Goal: Task Accomplishment & Management: Manage account settings

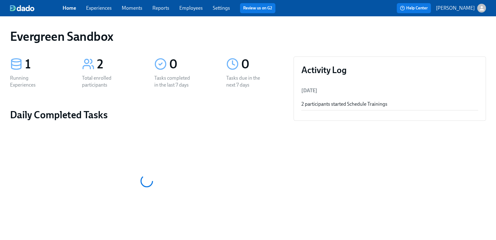
click at [480, 12] on div "button" at bounding box center [481, 8] width 9 height 9
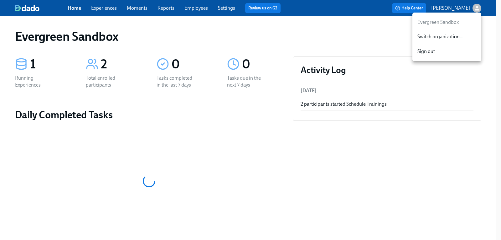
click at [462, 36] on span "Switch organization..." at bounding box center [446, 36] width 59 height 7
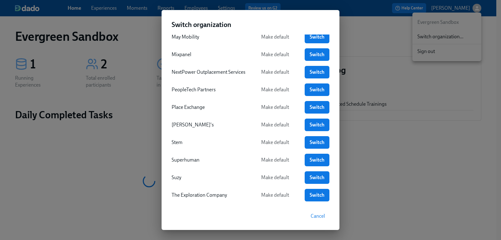
scroll to position [248, 0]
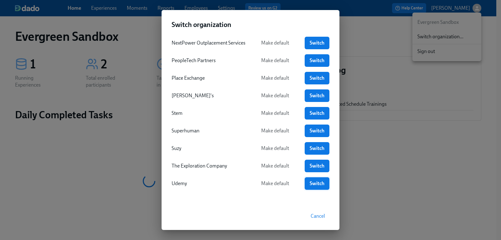
click at [310, 185] on span "Switch" at bounding box center [317, 183] width 16 height 6
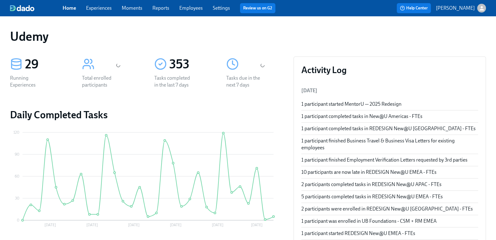
click at [193, 10] on link "Employees" at bounding box center [190, 8] width 23 height 6
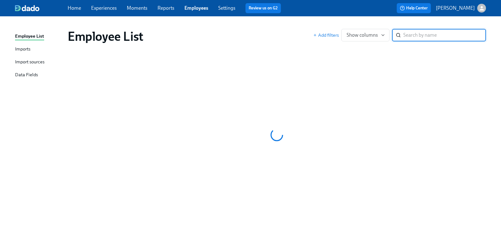
click at [407, 37] on input "search" at bounding box center [444, 35] width 83 height 13
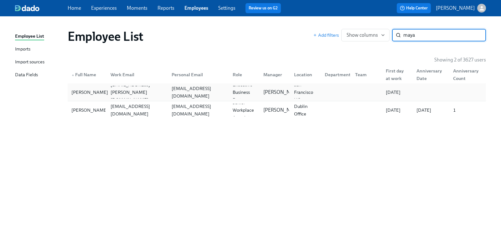
type input "maya"
click at [81, 91] on div "[PERSON_NAME]" at bounding box center [90, 92] width 42 height 8
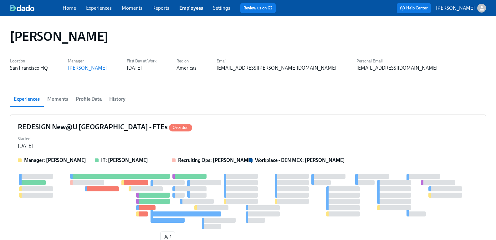
click at [117, 98] on span "History" at bounding box center [117, 99] width 16 height 9
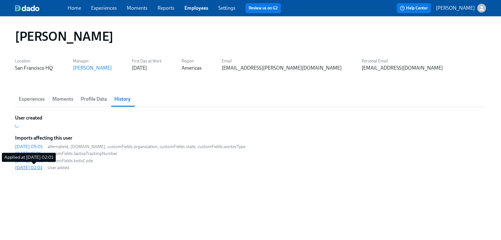
click at [42, 167] on div "[DATE] 02:01" at bounding box center [28, 167] width 27 height 6
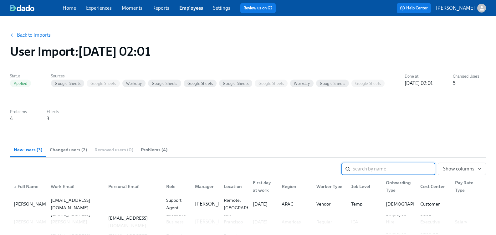
click at [45, 36] on link "Back to Imports" at bounding box center [34, 35] width 34 height 6
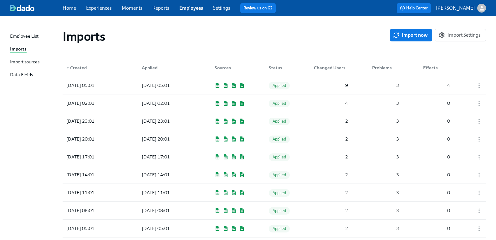
click at [39, 60] on div "Import sources" at bounding box center [24, 62] width 29 height 8
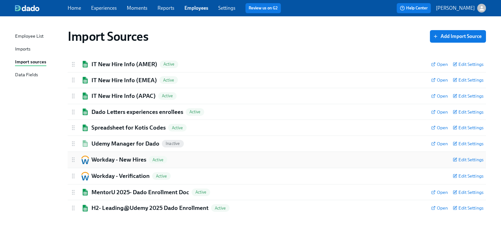
click at [115, 159] on h2 "Workday - New Hires" at bounding box center [118, 159] width 55 height 8
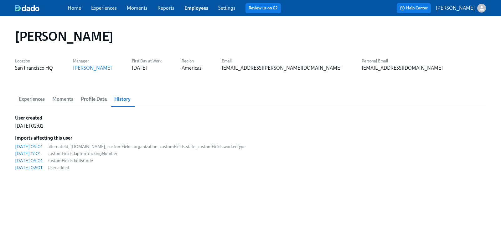
click at [32, 96] on span "Experiences" at bounding box center [32, 99] width 26 height 9
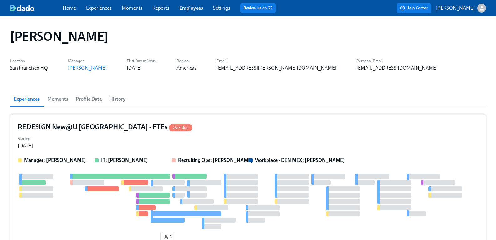
click at [69, 128] on h4 "REDESIGN New@U Americas - FTEs Overdue" at bounding box center [105, 126] width 174 height 9
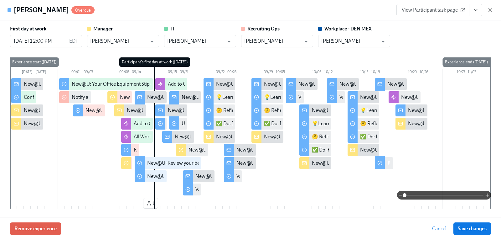
click at [493, 10] on icon "button" at bounding box center [490, 10] width 6 height 6
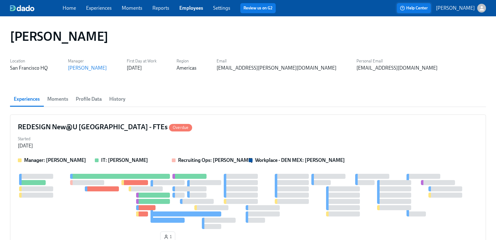
click at [426, 12] on button "Help Center" at bounding box center [414, 8] width 34 height 10
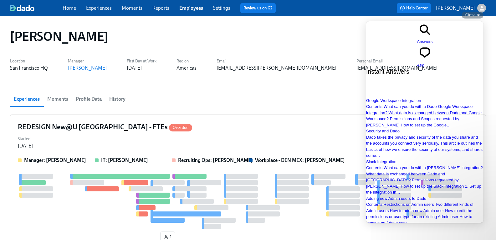
type input "changing support"
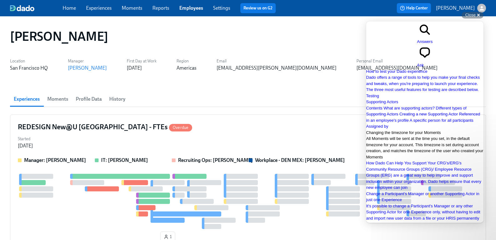
scroll to position [94, 0]
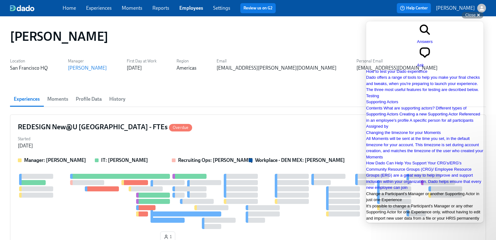
click at [436, 191] on span "Change a Participant's Manager or another Supporting Actor in just one Experien…" at bounding box center [422, 196] width 113 height 11
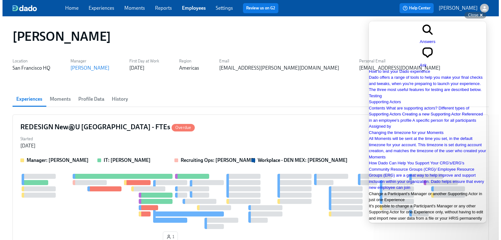
scroll to position [0, 0]
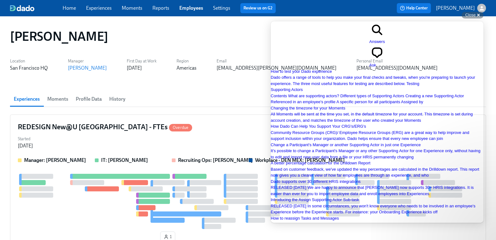
click at [105, 125] on h4 "REDESIGN New@U Americas - FTEs Overdue" at bounding box center [105, 126] width 174 height 9
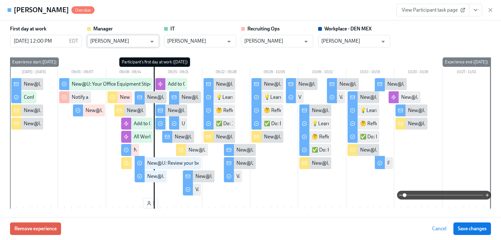
click at [139, 41] on input "Katherine Estep" at bounding box center [118, 41] width 57 height 13
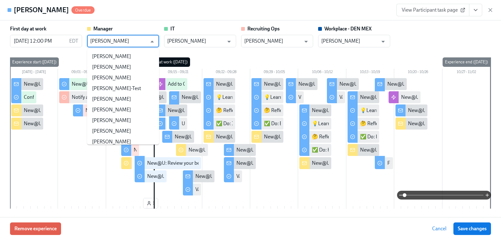
scroll to position [31246, 0]
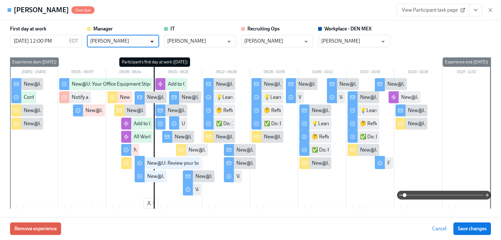
click at [153, 42] on icon "Open" at bounding box center [152, 41] width 8 height 8
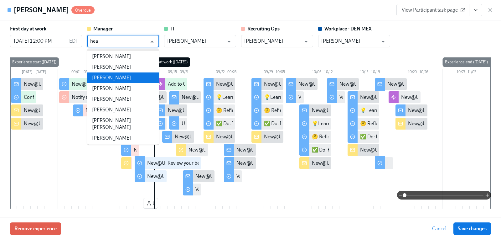
scroll to position [0, 0]
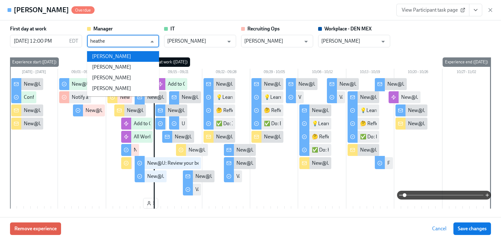
type input "Katherine Estep"
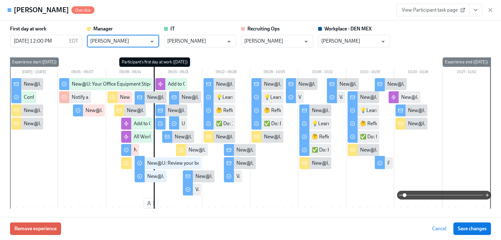
click at [492, 11] on icon "button" at bounding box center [490, 10] width 6 height 6
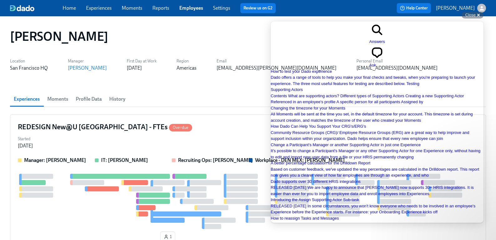
click at [479, 8] on icon "button" at bounding box center [482, 8] width 7 height 7
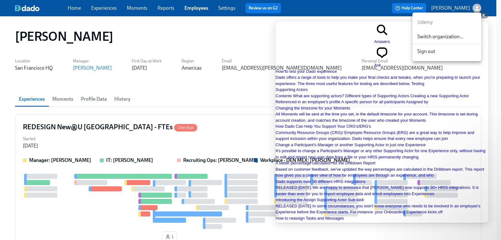
click at [456, 38] on span "Switch organization..." at bounding box center [446, 36] width 59 height 7
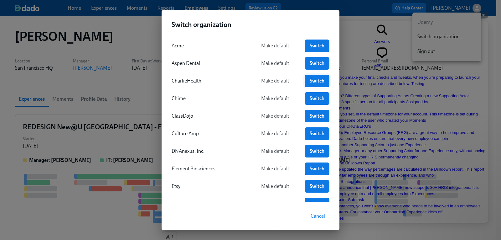
click at [313, 80] on span "Switch" at bounding box center [317, 81] width 16 height 6
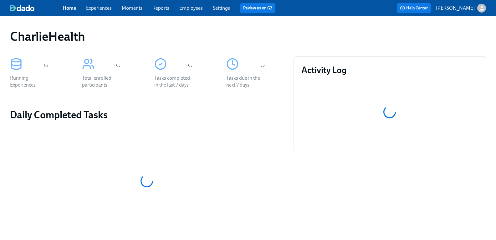
click at [110, 8] on link "Experiences" at bounding box center [99, 8] width 26 height 6
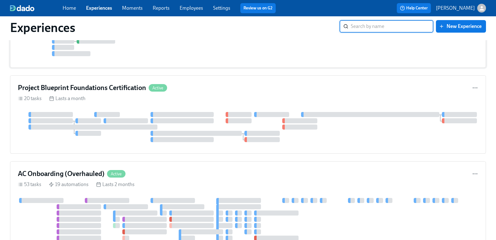
scroll to position [595, 0]
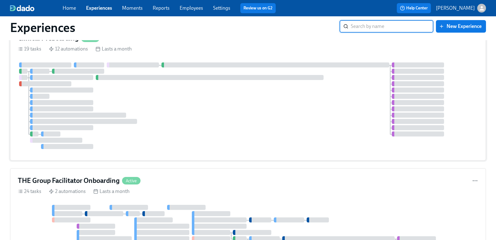
click at [51, 43] on h4 "Clinical Preboarding" at bounding box center [48, 38] width 61 height 9
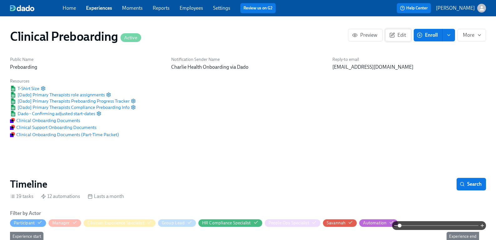
click at [389, 34] on icon "button" at bounding box center [392, 35] width 6 height 6
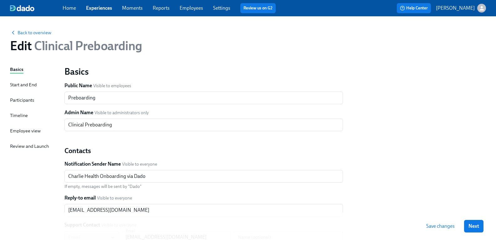
click at [26, 100] on div "Participants" at bounding box center [22, 99] width 24 height 7
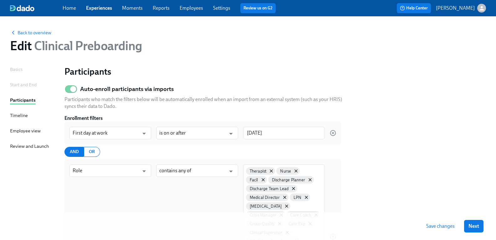
click at [28, 118] on div "Timeline" at bounding box center [19, 115] width 18 height 7
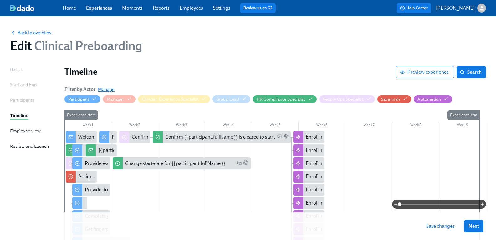
click at [110, 91] on span "Manage" at bounding box center [106, 89] width 17 height 6
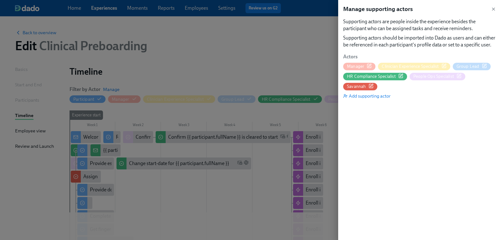
click at [459, 77] on icon "button" at bounding box center [458, 75] width 5 height 5
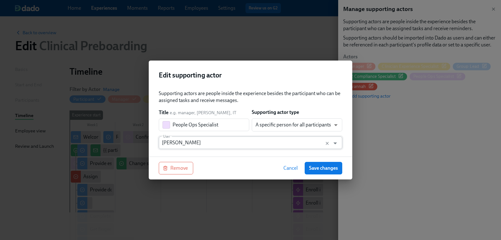
click at [243, 138] on input "[PERSON_NAME]" at bounding box center [244, 142] width 165 height 13
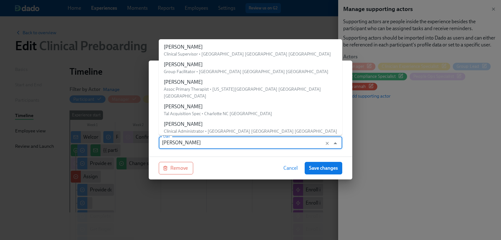
click at [160, 144] on div "[PERSON_NAME] User" at bounding box center [250, 142] width 183 height 13
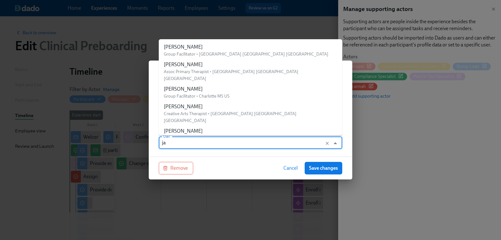
type input "j"
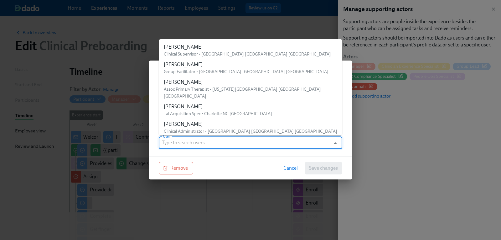
click at [224, 166] on div "Remove Cancel Save changes" at bounding box center [251, 167] width 204 height 23
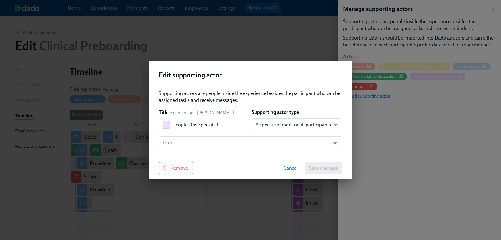
click at [285, 168] on span "Cancel" at bounding box center [290, 168] width 14 height 6
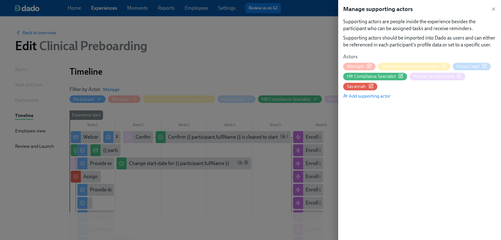
click at [230, 66] on div at bounding box center [250, 120] width 501 height 240
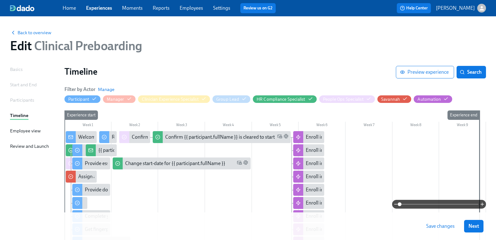
click at [202, 8] on link "Employees" at bounding box center [191, 8] width 23 height 6
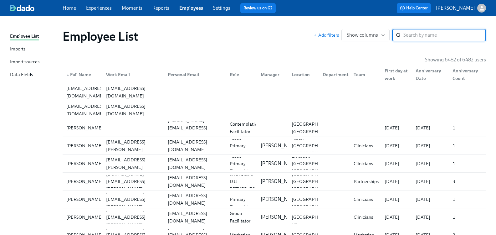
click at [423, 31] on input "search" at bounding box center [445, 35] width 83 height 13
click at [411, 35] on input "search" at bounding box center [445, 35] width 83 height 13
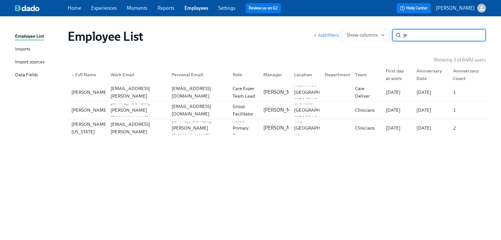
type input "j"
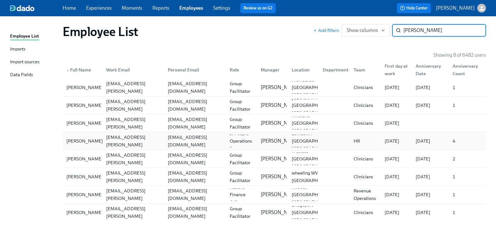
scroll to position [6, 0]
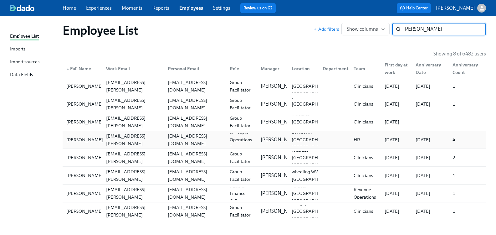
type input "[PERSON_NAME]"
click at [80, 143] on div "[PERSON_NAME]" at bounding box center [85, 140] width 42 height 8
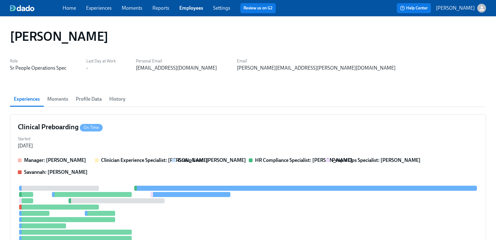
click at [16, 33] on div "[PERSON_NAME]" at bounding box center [248, 36] width 476 height 15
click at [97, 7] on link "Experiences" at bounding box center [99, 8] width 26 height 6
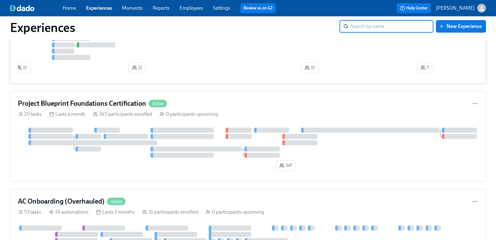
scroll to position [573, 0]
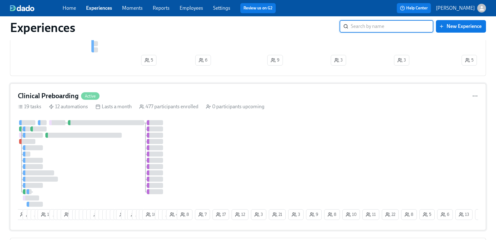
click at [67, 91] on h4 "Clinical Preboarding" at bounding box center [48, 95] width 61 height 9
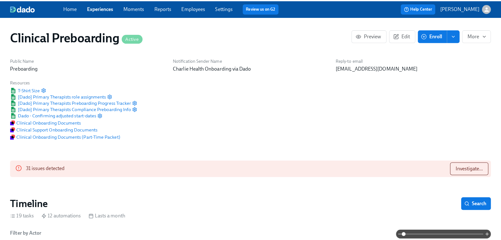
scroll to position [0, 7106]
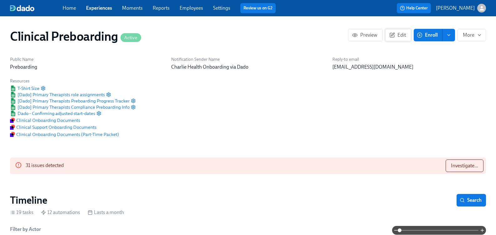
click at [397, 39] on button "Edit" at bounding box center [398, 35] width 26 height 13
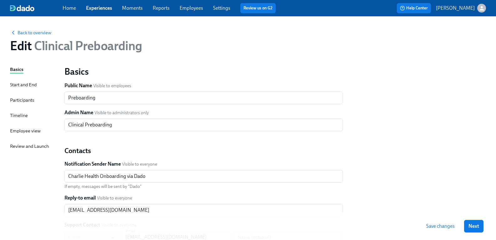
click at [20, 115] on div "Timeline" at bounding box center [19, 115] width 18 height 7
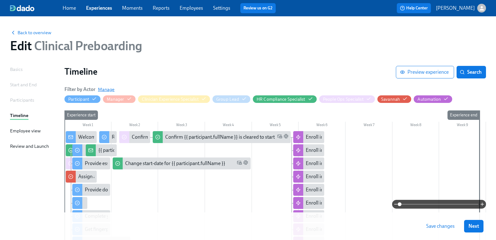
click at [108, 90] on span "Manage" at bounding box center [106, 89] width 17 height 6
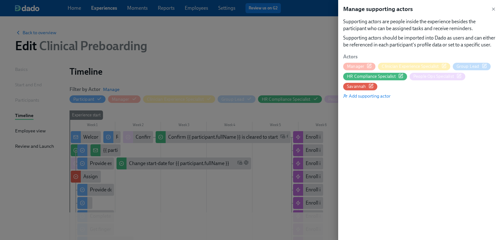
click at [462, 76] on icon "button" at bounding box center [458, 75] width 5 height 5
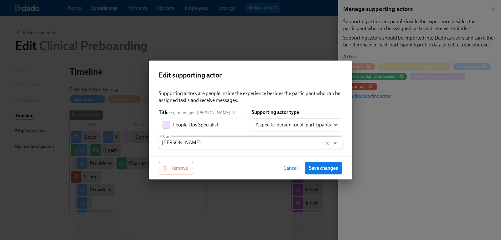
click at [187, 145] on input "[PERSON_NAME]" at bounding box center [244, 142] width 165 height 13
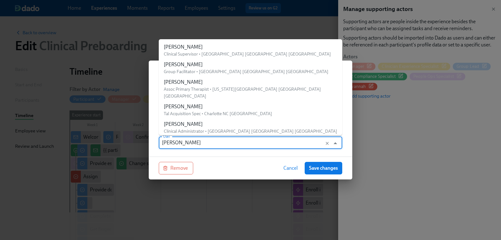
paste input "[PERSON_NAME]"
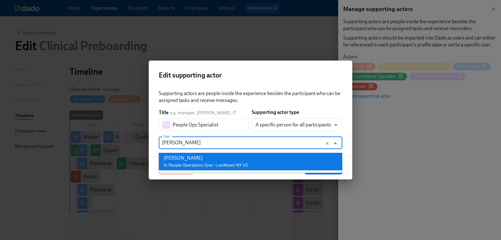
click at [180, 161] on div "[PERSON_NAME] People Operations Spec • Levittown NY US" at bounding box center [206, 161] width 84 height 14
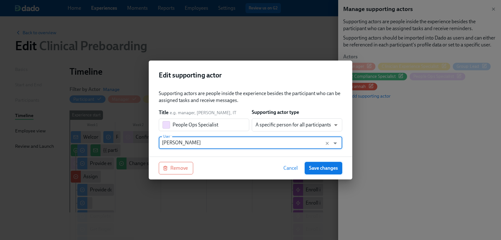
type input "[PERSON_NAME]"
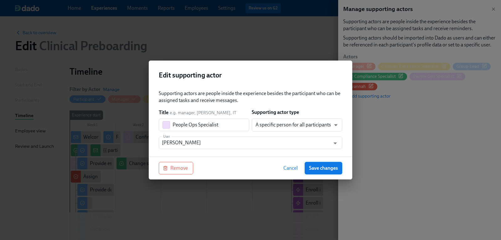
click at [330, 170] on span "Save changes" at bounding box center [323, 168] width 29 height 6
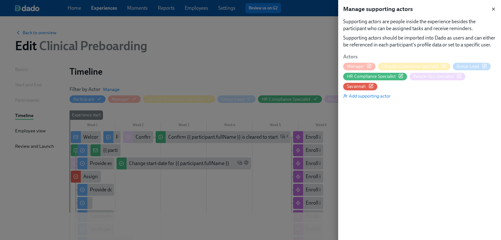
click at [495, 9] on icon "button" at bounding box center [493, 9] width 5 height 5
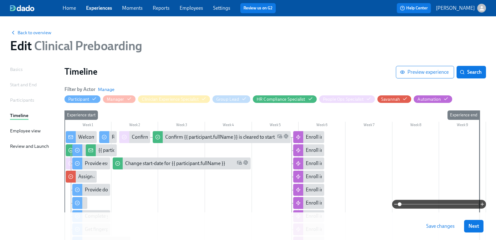
click at [447, 226] on span "Save changes" at bounding box center [440, 226] width 28 height 6
click at [103, 10] on link "Experiences" at bounding box center [99, 8] width 26 height 6
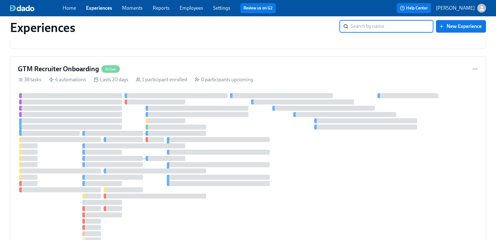
scroll to position [1069, 0]
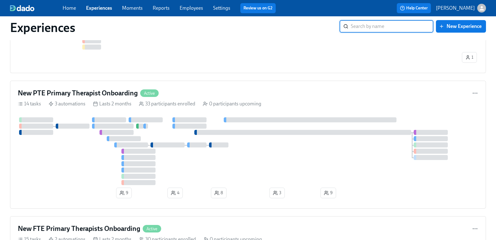
click at [388, 26] on input "search" at bounding box center [392, 26] width 83 height 13
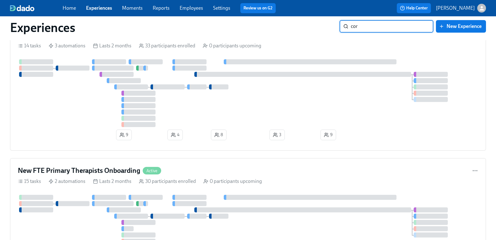
scroll to position [0, 0]
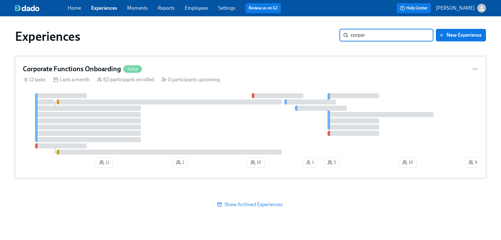
type input "corpor"
click at [106, 65] on h4 "Corporate Functions Onboarding" at bounding box center [72, 68] width 98 height 9
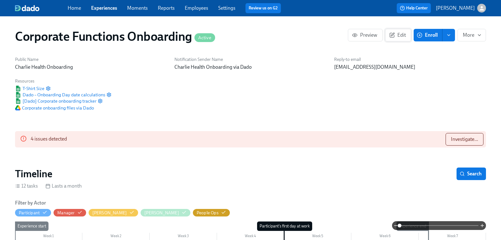
click at [396, 35] on span "Edit" at bounding box center [397, 35] width 15 height 6
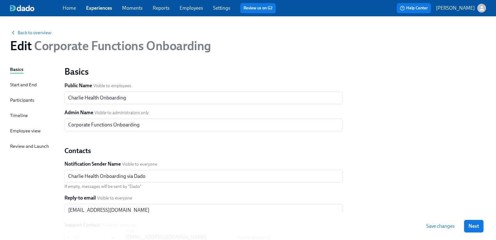
click at [22, 114] on div "Timeline" at bounding box center [19, 115] width 18 height 7
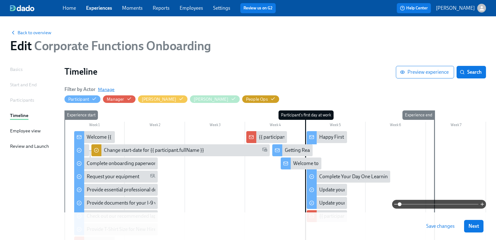
click at [111, 90] on span "Manage" at bounding box center [106, 89] width 17 height 6
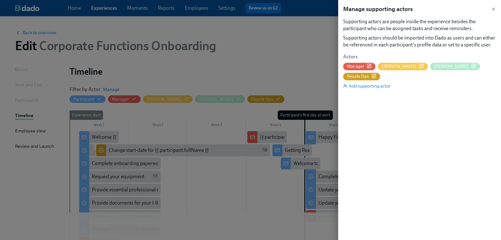
click at [376, 74] on icon "button" at bounding box center [374, 75] width 3 height 3
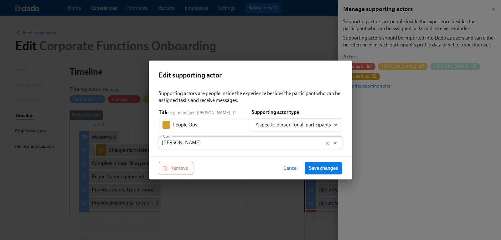
click at [193, 143] on input "[PERSON_NAME]" at bounding box center [244, 142] width 165 height 13
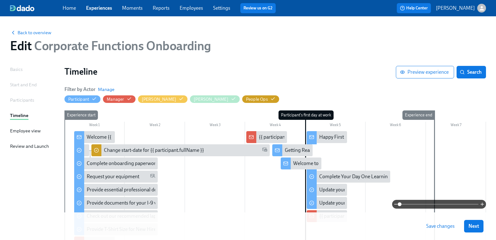
click at [441, 227] on span "Save changes" at bounding box center [440, 226] width 28 height 6
click at [105, 88] on span "Manage" at bounding box center [106, 89] width 17 height 6
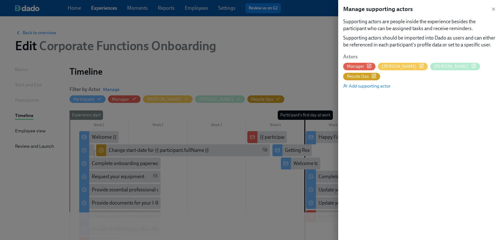
click at [380, 73] on span "People Ops" at bounding box center [361, 76] width 37 height 6
click at [106, 10] on div at bounding box center [250, 120] width 501 height 240
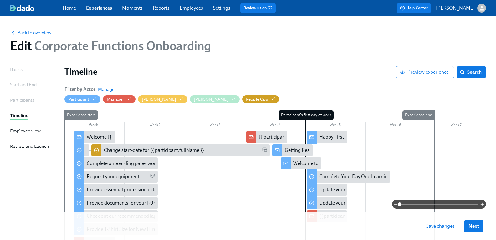
drag, startPoint x: 107, startPoint y: 9, endPoint x: 130, endPoint y: 1, distance: 24.0
click at [107, 9] on link "Experiences" at bounding box center [99, 8] width 26 height 6
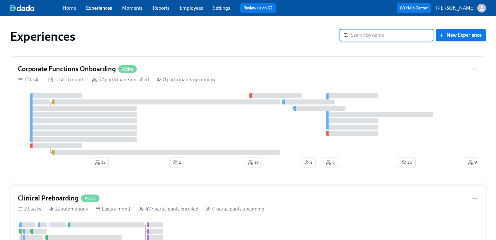
click at [71, 200] on h4 "Clinical Preboarding" at bounding box center [48, 197] width 61 height 9
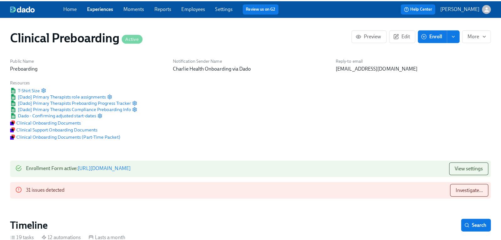
scroll to position [0, 7220]
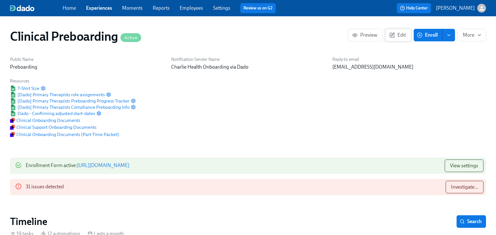
click at [399, 36] on span "Edit" at bounding box center [398, 35] width 15 height 6
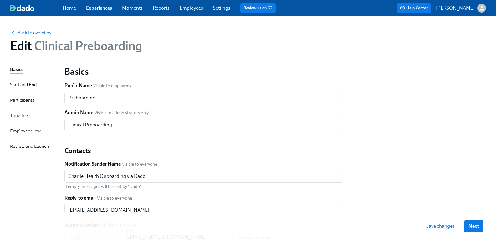
click at [27, 117] on div "Timeline" at bounding box center [19, 115] width 18 height 7
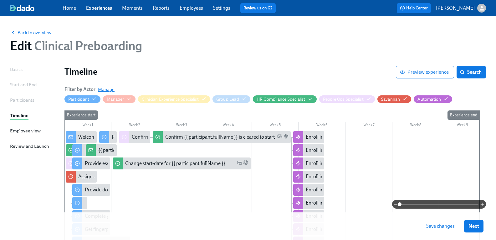
click at [110, 87] on span "Manage" at bounding box center [106, 89] width 17 height 6
